Goal: Check status: Check status

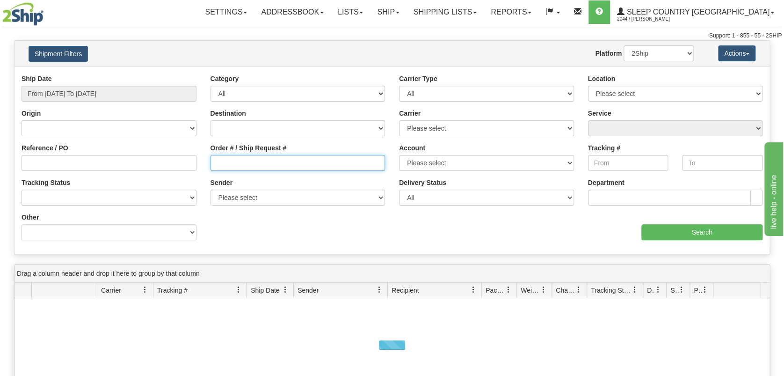
click at [254, 168] on input "Order # / Ship Request #" at bounding box center [298, 163] width 175 height 16
paste input "9000I043545"
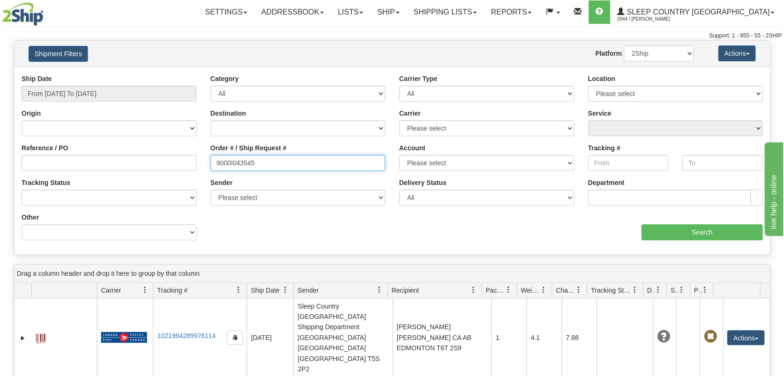
type input "9000I043545"
click at [54, 81] on div "Ship Date From [DATE] To [DATE]" at bounding box center [109, 88] width 175 height 28
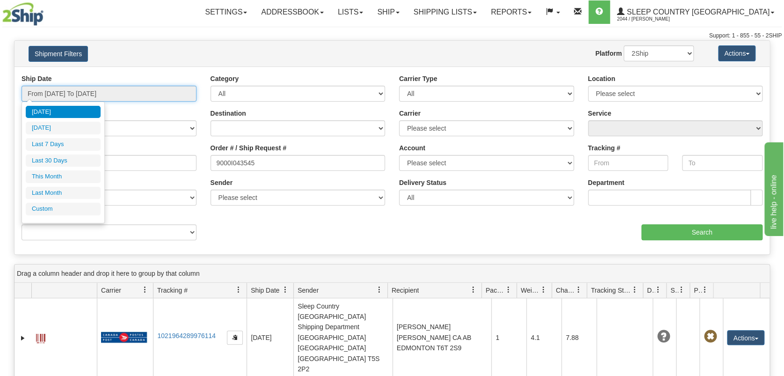
click at [57, 90] on input "From [DATE] To [DATE]" at bounding box center [109, 94] width 175 height 16
click at [67, 163] on li "Last 30 Days" at bounding box center [63, 160] width 75 height 13
type input "From [DATE] To [DATE]"
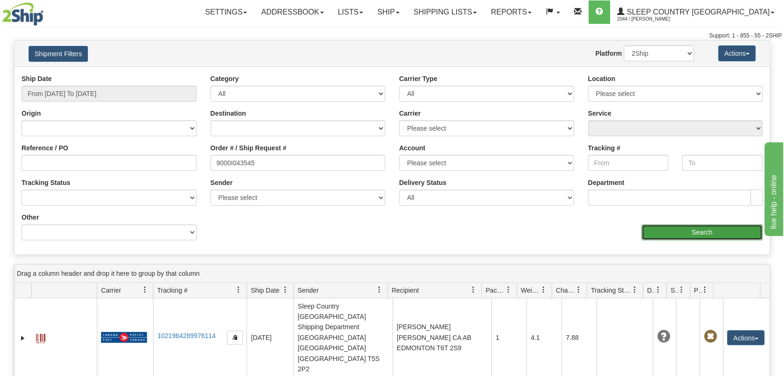
click at [727, 234] on input "Search" at bounding box center [702, 232] width 121 height 16
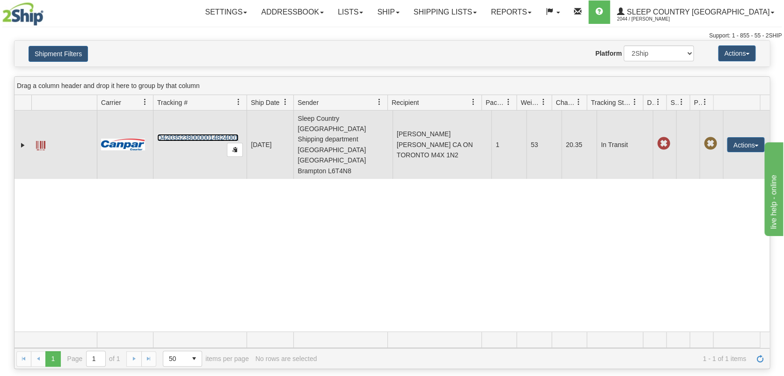
click at [186, 134] on link "D420352380000014824001" at bounding box center [197, 137] width 81 height 7
